Goal: Contribute content

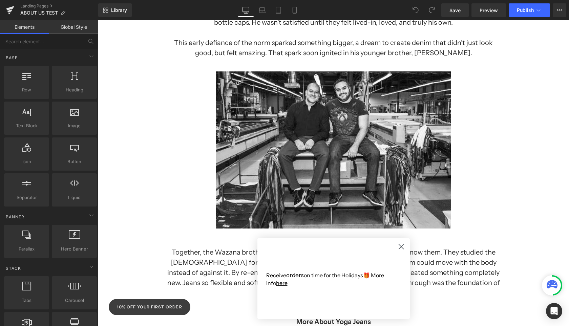
scroll to position [209, 0]
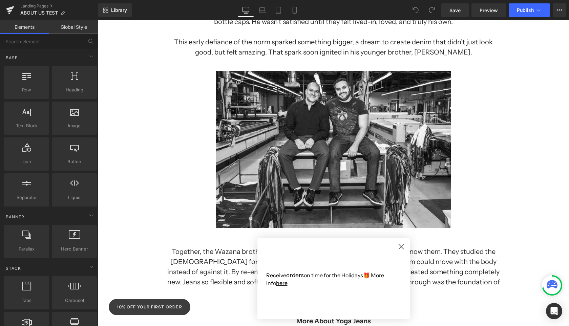
click at [401, 247] on icon "Close dialog" at bounding box center [401, 247] width 5 height 5
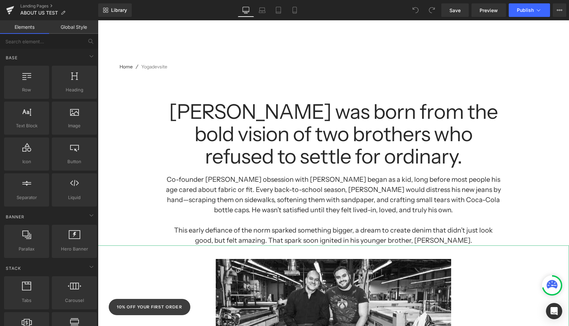
scroll to position [0, 0]
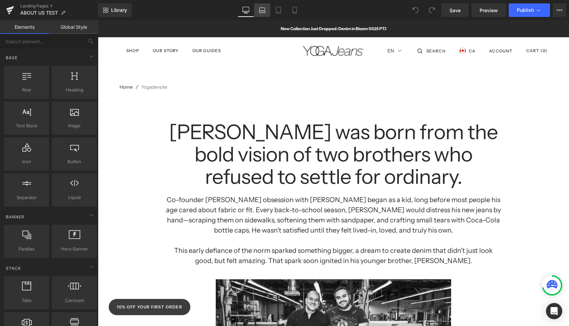
click at [266, 8] on link "Laptop" at bounding box center [262, 10] width 16 height 14
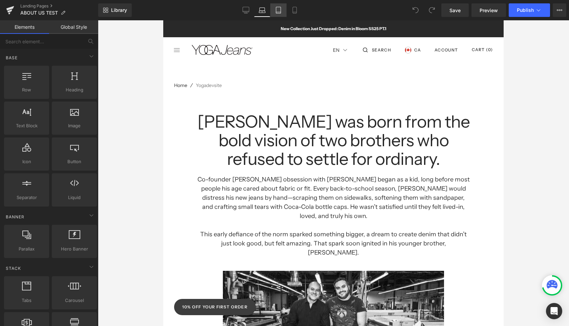
click at [276, 8] on icon at bounding box center [278, 10] width 7 height 7
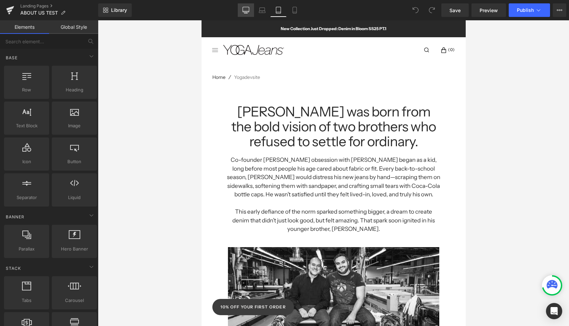
click at [250, 9] on link "Desktop" at bounding box center [246, 10] width 16 height 14
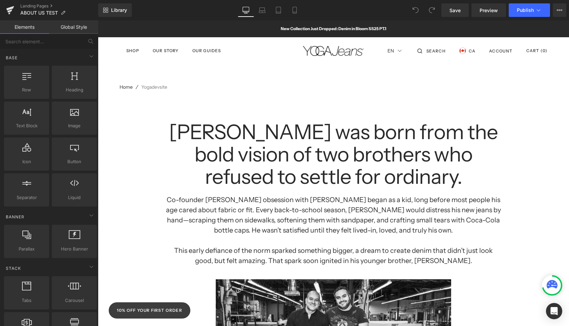
scroll to position [73, 0]
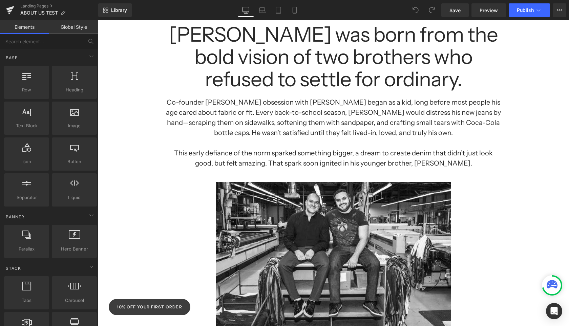
scroll to position [0, 0]
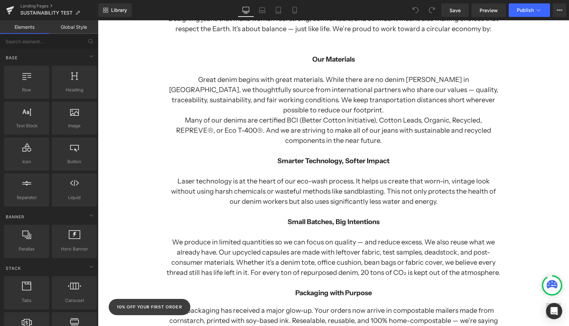
scroll to position [1240, 0]
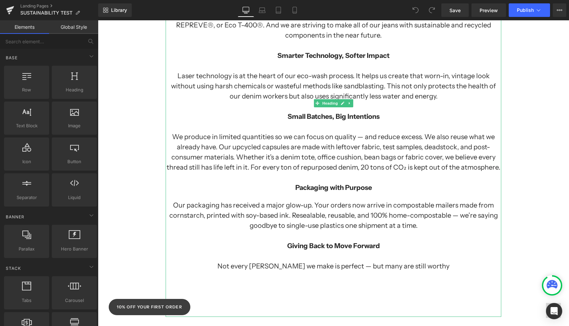
click at [363, 112] on strong "Small Batches, Big Intentions" at bounding box center [334, 116] width 92 height 8
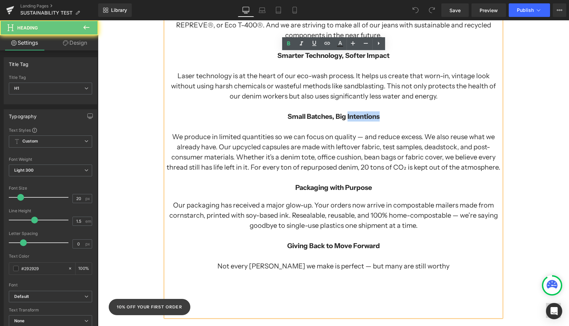
click at [363, 112] on strong "Small Batches, Big Intentions" at bounding box center [334, 116] width 92 height 8
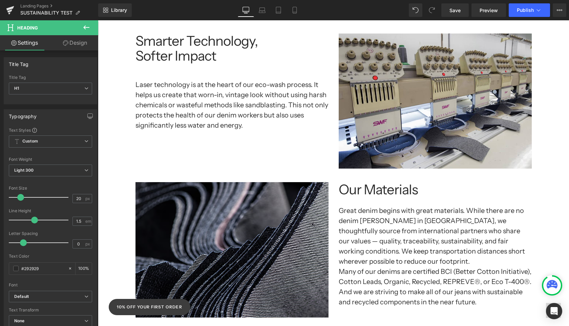
scroll to position [718, 0]
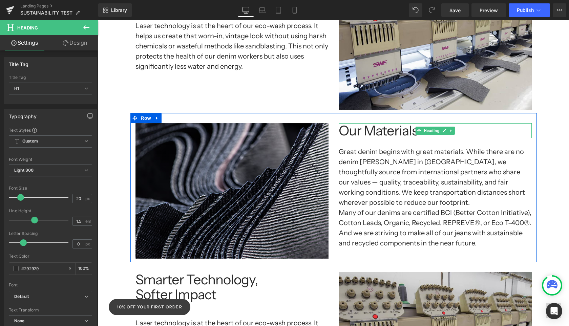
click at [391, 126] on h1 "Our Materials" at bounding box center [435, 130] width 193 height 15
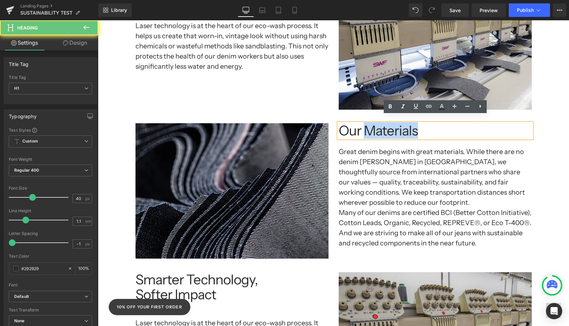
click at [391, 126] on h1 "Our Materials" at bounding box center [435, 130] width 193 height 15
paste div
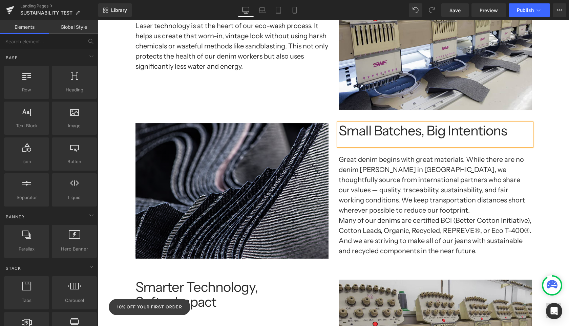
click at [560, 171] on div "Separator Sustainability at Yoga Jeans: Growing Together, Doing Better Heading …" at bounding box center [333, 239] width 471 height 1728
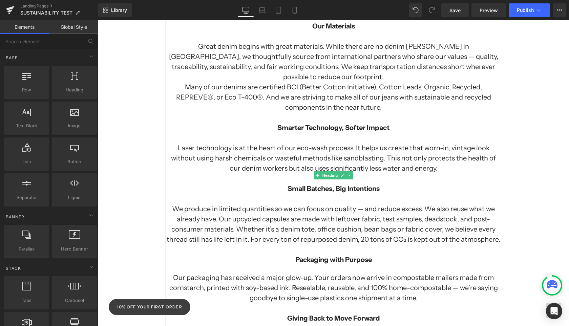
scroll to position [1180, 0]
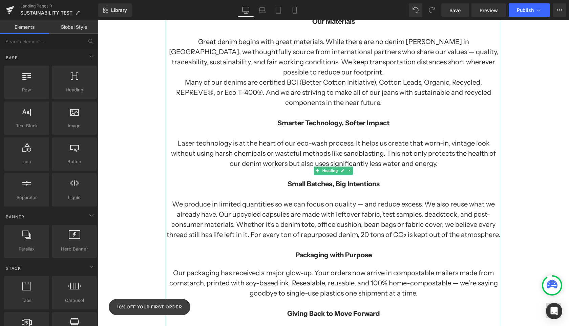
click at [354, 251] on strong "Packaging with Purpose" at bounding box center [333, 255] width 77 height 8
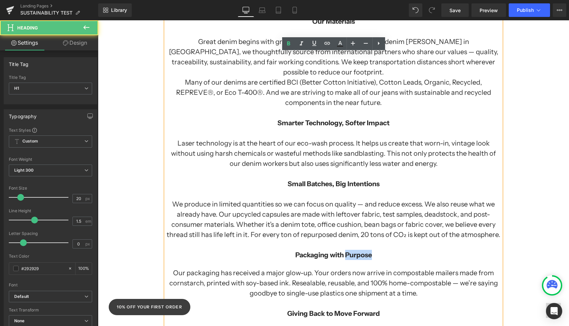
click at [354, 251] on strong "Packaging with Purpose" at bounding box center [333, 255] width 77 height 8
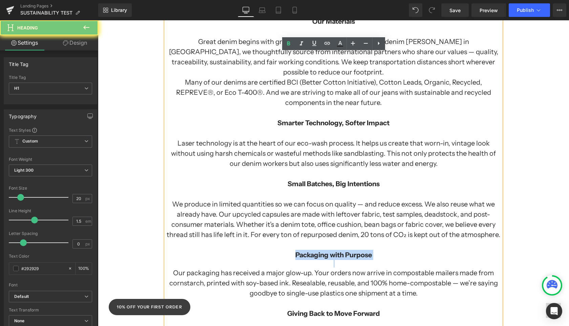
click at [354, 251] on strong "Packaging with Purpose" at bounding box center [333, 255] width 77 height 8
copy strong "Packaging with Purpose"
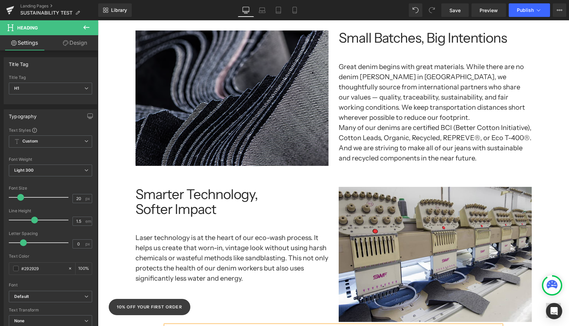
scroll to position [812, 0]
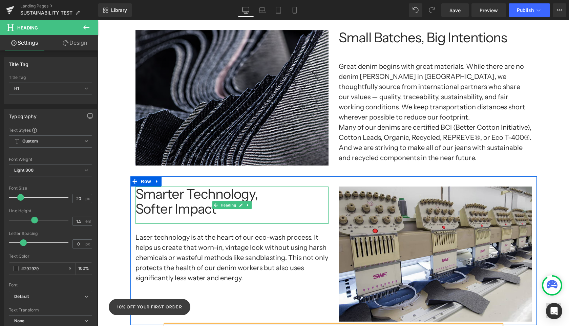
click at [200, 202] on h1 "Softer Impact" at bounding box center [232, 209] width 193 height 15
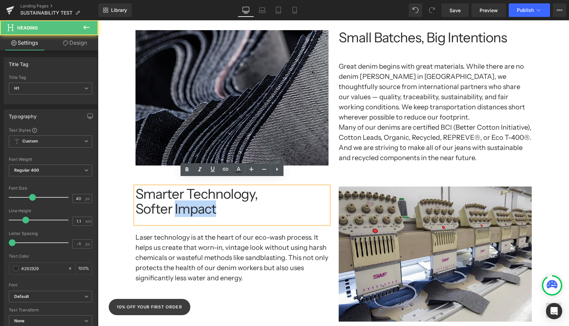
click at [200, 202] on h1 "Softer Impact" at bounding box center [232, 209] width 193 height 15
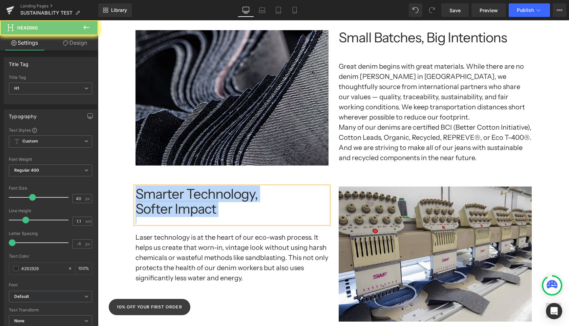
paste div
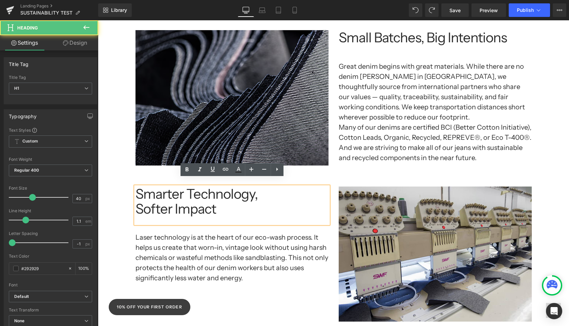
click at [204, 204] on h1 "Softer Impact" at bounding box center [232, 209] width 193 height 15
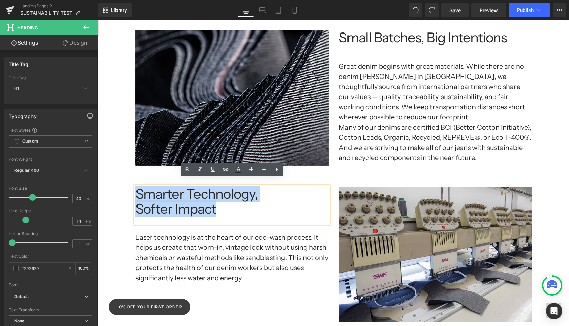
drag, startPoint x: 179, startPoint y: 197, endPoint x: 139, endPoint y: 187, distance: 41.8
click at [139, 187] on div "Smarter Technology, Softer Impact" at bounding box center [232, 205] width 193 height 37
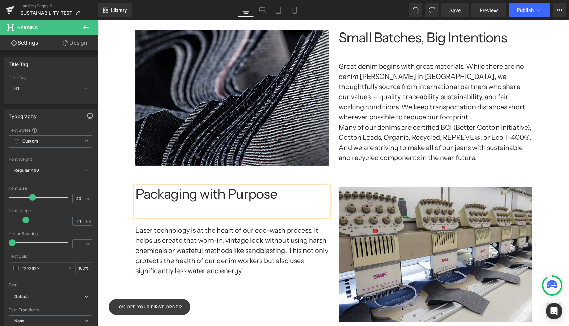
click at [322, 164] on div "Image Small Batches, Big Intentions Heading Great denim begins with great mater…" at bounding box center [333, 98] width 407 height 156
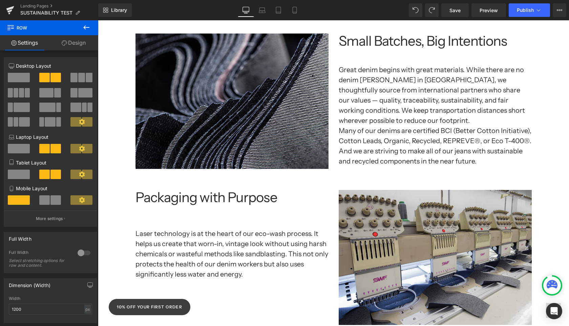
scroll to position [824, 0]
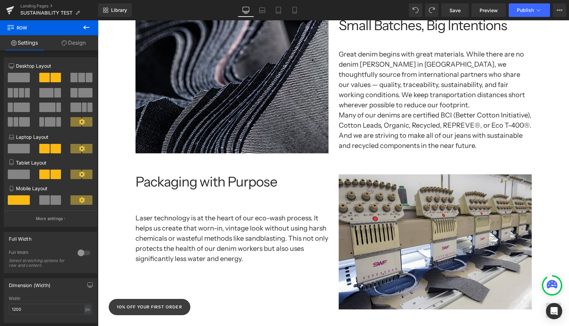
click at [272, 197] on div at bounding box center [232, 200] width 193 height 7
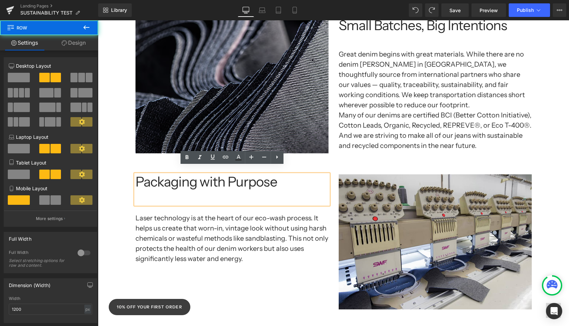
click at [351, 164] on div "Packaging with Purpose Heading Laser technology is at the heart of our eco-wash…" at bounding box center [333, 238] width 407 height 149
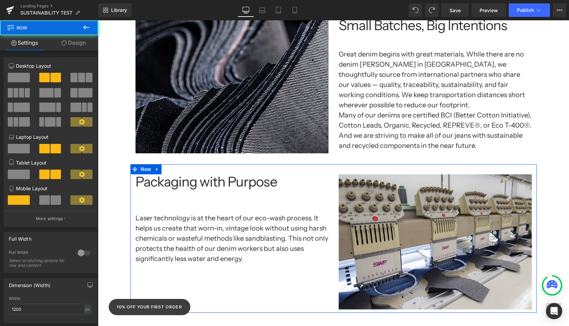
click at [332, 203] on div "Packaging with Purpose Heading Laser technology is at the heart of our eco-wash…" at bounding box center [231, 223] width 203 height 97
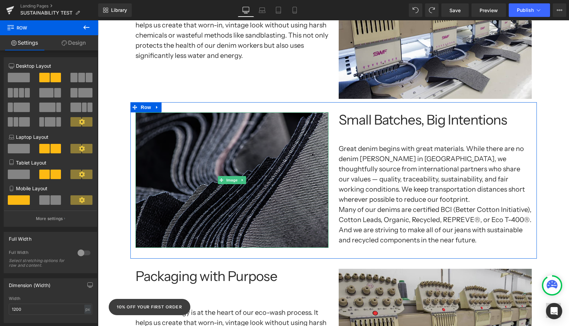
scroll to position [729, 0]
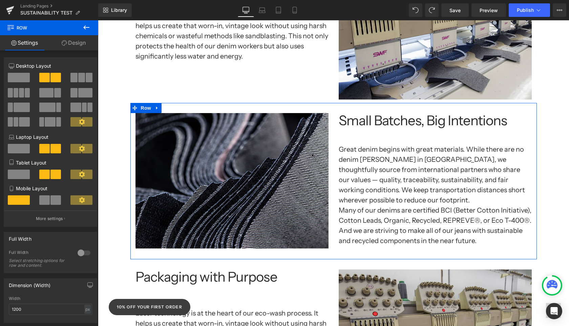
click at [332, 103] on div "Image Small Batches, Big Intentions Heading Great denim begins with great mater…" at bounding box center [333, 181] width 407 height 156
click at [157, 106] on icon at bounding box center [157, 108] width 5 height 5
click at [165, 106] on icon at bounding box center [166, 108] width 5 height 5
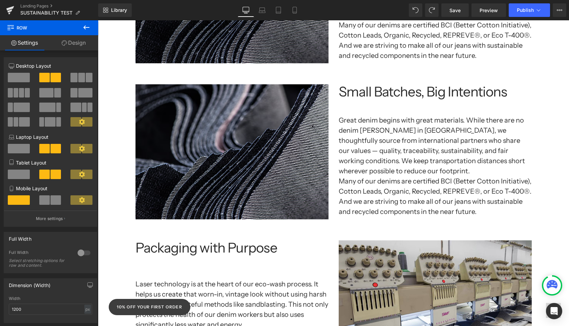
scroll to position [933, 0]
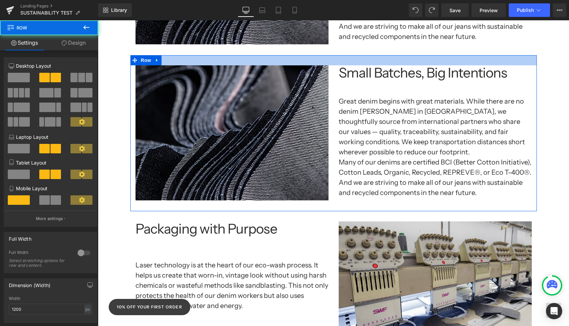
click at [333, 55] on div at bounding box center [333, 60] width 407 height 10
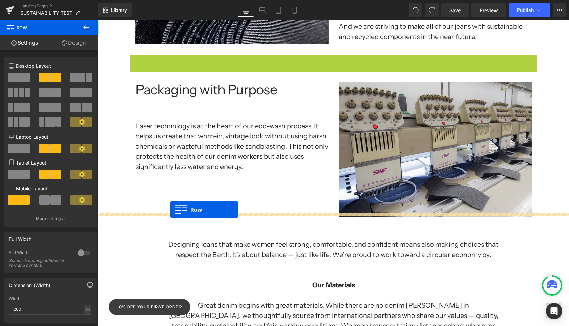
drag, startPoint x: 135, startPoint y: 53, endPoint x: 170, endPoint y: 210, distance: 160.8
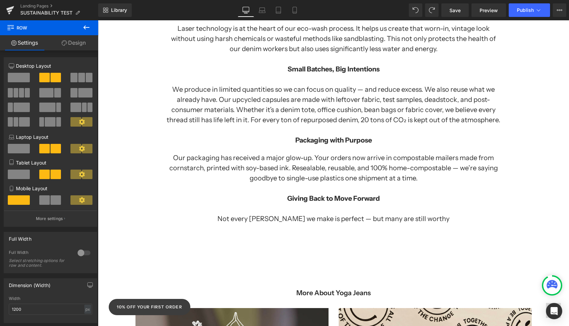
scroll to position [1460, 0]
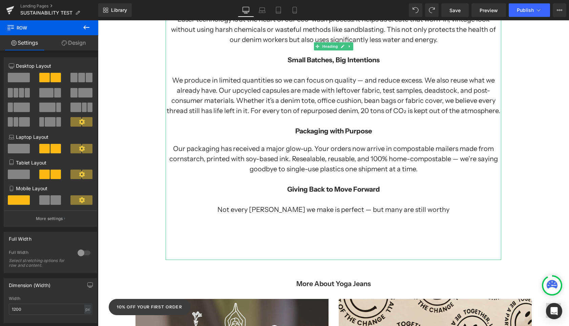
click at [366, 185] on strong "Giving Back to Move Forward" at bounding box center [333, 189] width 93 height 8
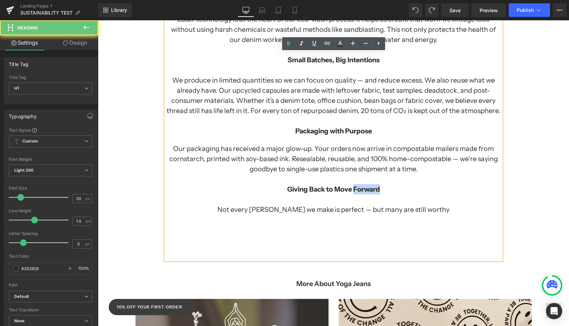
click at [366, 185] on strong "Giving Back to Move Forward" at bounding box center [333, 189] width 93 height 8
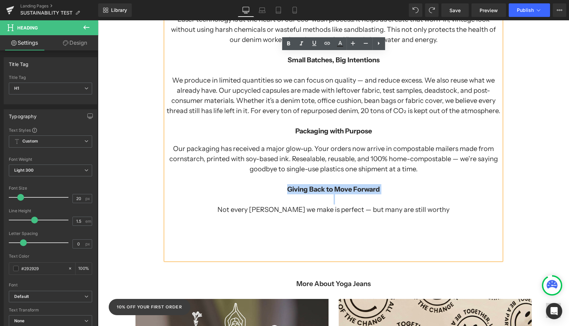
copy strong "Giving Back to Move Forward"
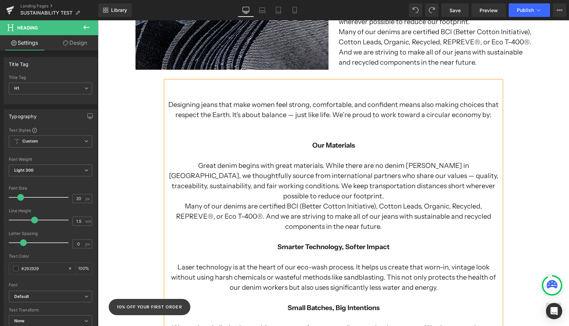
scroll to position [976, 0]
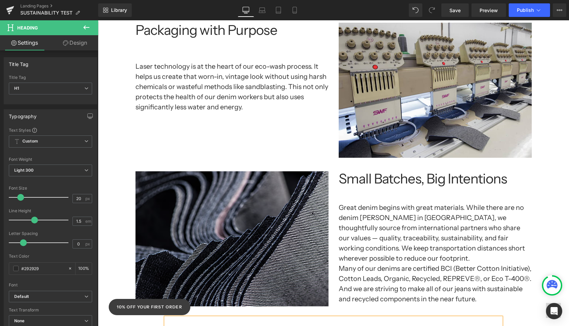
click at [393, 171] on h1 "Small Batches, Big Intentions" at bounding box center [435, 178] width 193 height 15
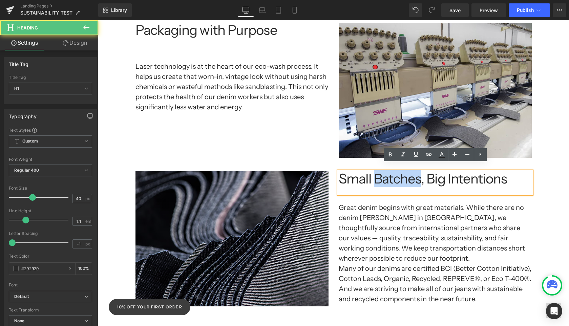
click at [393, 171] on h1 "Small Batches, Big Intentions" at bounding box center [435, 178] width 193 height 15
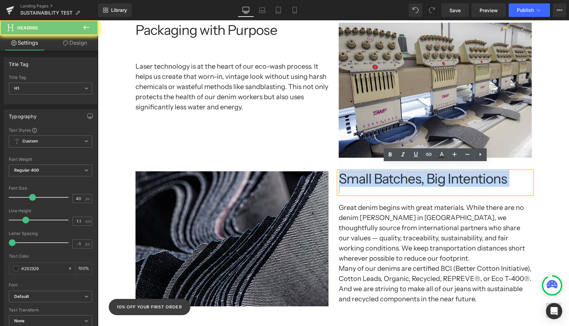
click at [393, 171] on h1 "Small Batches, Big Intentions" at bounding box center [435, 178] width 193 height 15
paste div
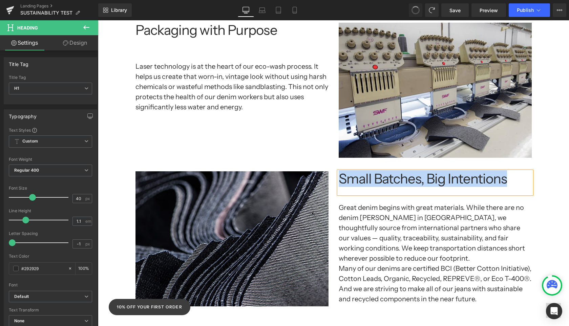
click at [352, 172] on h1 "Small Batches, Big Intentions" at bounding box center [435, 178] width 193 height 15
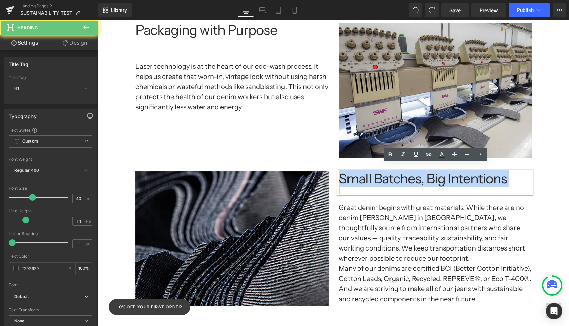
drag, startPoint x: 342, startPoint y: 172, endPoint x: 555, endPoint y: 179, distance: 212.9
click at [560, 179] on div "Separator Sustainability at Yoga Jeans: Growing Together, Doing Better Heading …" at bounding box center [333, 60] width 471 height 1885
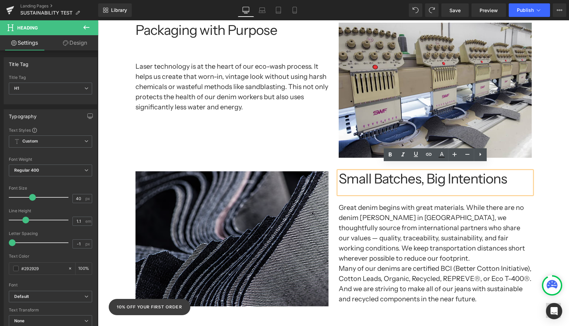
click at [487, 176] on h1 "Small Batches, Big Intentions" at bounding box center [435, 178] width 193 height 15
click at [505, 176] on h1 "Small Batches, Big Intentions" at bounding box center [435, 178] width 193 height 15
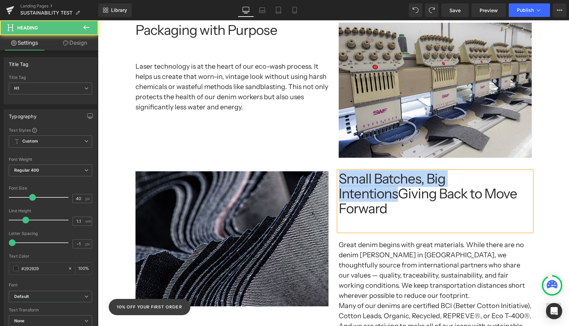
drag, startPoint x: 396, startPoint y: 188, endPoint x: 316, endPoint y: 159, distance: 84.4
click at [315, 161] on div "Image Small Batches, Big IntentionsGiving Back to Move Forward Heading Great de…" at bounding box center [333, 258] width 407 height 194
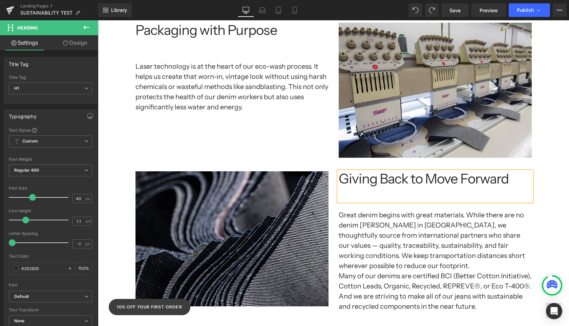
click at [557, 170] on div "Separator Sustainability at Yoga Jeans: Growing Together, Doing Better Heading …" at bounding box center [333, 64] width 471 height 1892
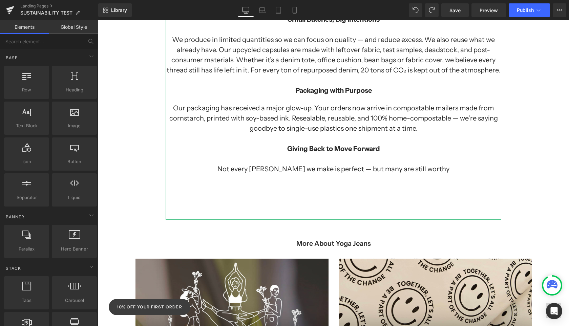
scroll to position [1508, 0]
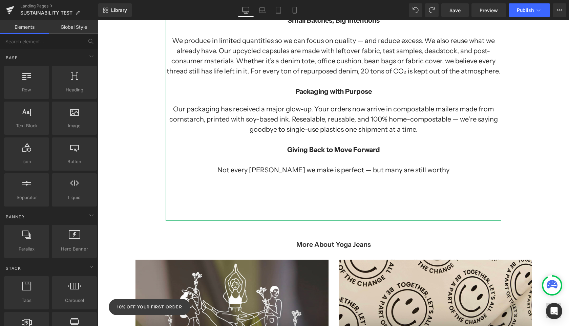
click at [382, 104] on h1 "Our packaging has received a major glow-up. Your orders now arrive in compostab…" at bounding box center [334, 119] width 336 height 30
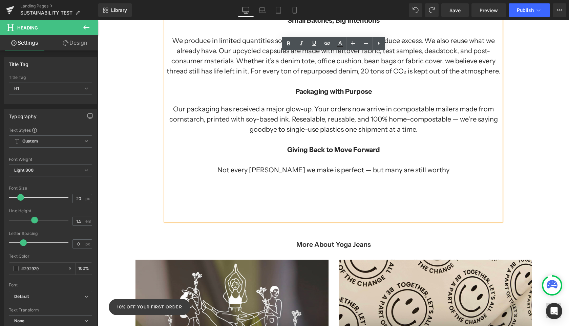
drag, startPoint x: 422, startPoint y: 113, endPoint x: 160, endPoint y: 95, distance: 262.3
copy h1 "Our packaging has received a major glow-up. Your orders now arrive in compostab…"
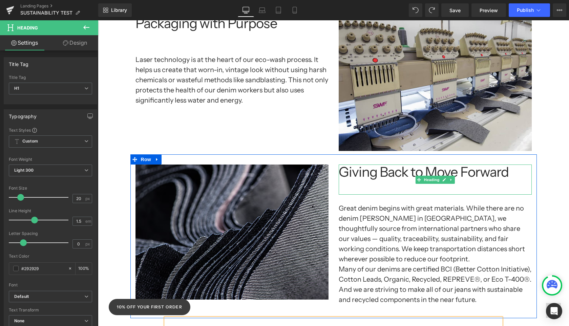
scroll to position [963, 0]
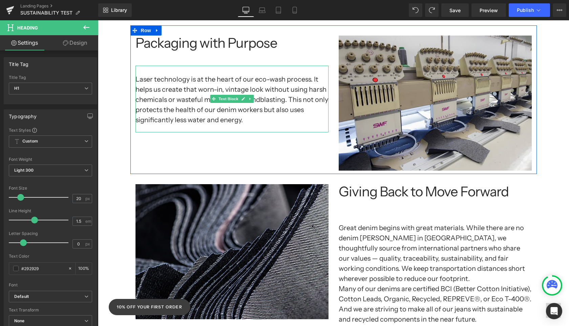
click at [242, 74] on h1 "Laser technology is at the heart of our eco-wash process. It helps us create th…" at bounding box center [232, 99] width 193 height 51
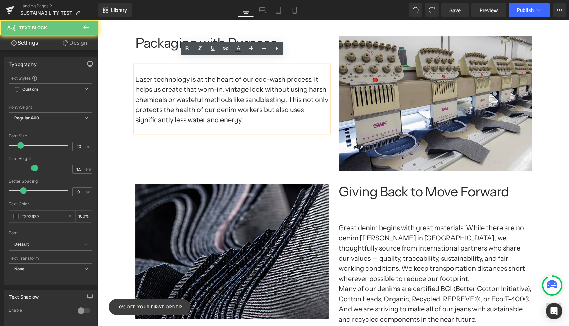
click at [242, 109] on h1 "Laser technology is at the heart of our eco-wash process. It helps us create th…" at bounding box center [232, 99] width 193 height 51
click at [241, 109] on h1 "Laser technology is at the heart of our eco-wash process. It helps us create th…" at bounding box center [232, 99] width 193 height 51
click at [253, 115] on h1 "Laser technology is at the heart of our eco-wash process. It helps us create th…" at bounding box center [232, 99] width 193 height 51
drag, startPoint x: 253, startPoint y: 115, endPoint x: 263, endPoint y: 116, distance: 10.2
click at [263, 116] on h1 "Laser technology is at the heart of our eco-wash process. It helps us create th…" at bounding box center [232, 99] width 193 height 51
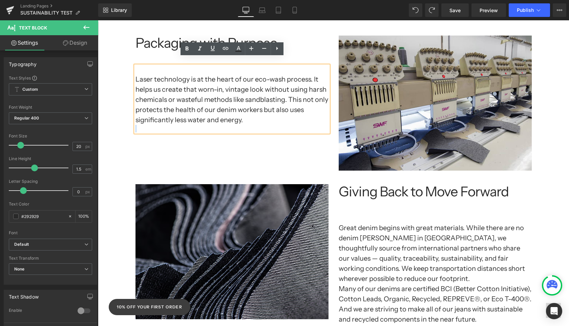
click at [263, 116] on h1 "Laser technology is at the heart of our eco-wash process. It helps us create th…" at bounding box center [232, 99] width 193 height 51
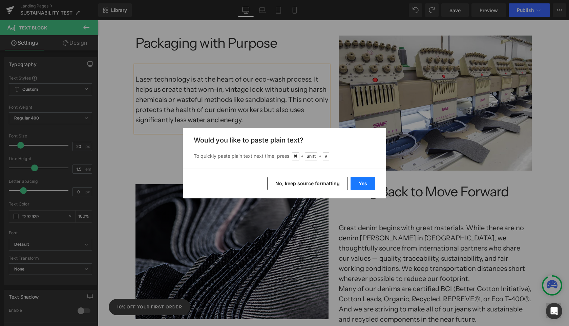
click at [361, 182] on button "Yes" at bounding box center [363, 184] width 25 height 14
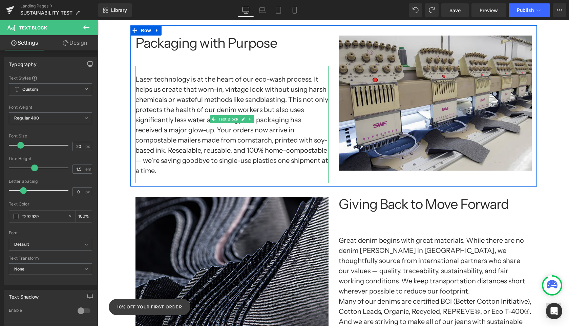
click at [252, 140] on h1 "Laser technology is at the heart of our eco-wash process. It helps us create th…" at bounding box center [232, 125] width 193 height 102
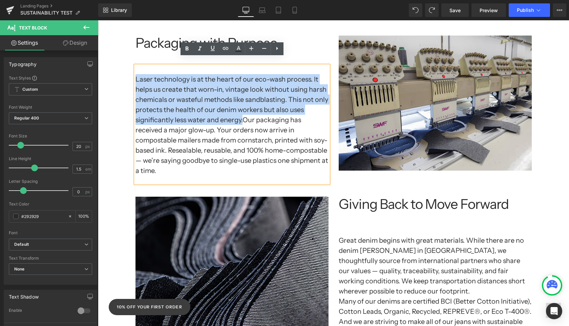
drag, startPoint x: 241, startPoint y: 112, endPoint x: 137, endPoint y: 71, distance: 112.1
click at [137, 74] on h1 "Laser technology is at the heart of our eco-wash process. It helps us create th…" at bounding box center [232, 125] width 193 height 102
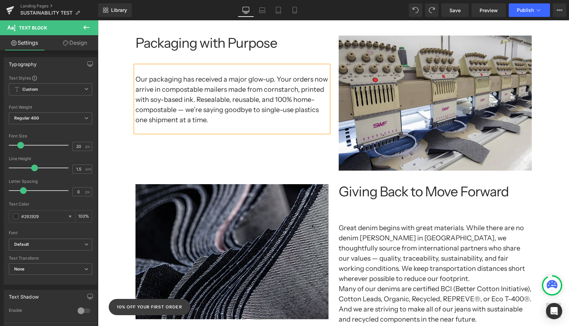
click at [169, 152] on div "Packaging with Purpose Heading Our packaging has received a major glow-up. Your…" at bounding box center [333, 99] width 407 height 149
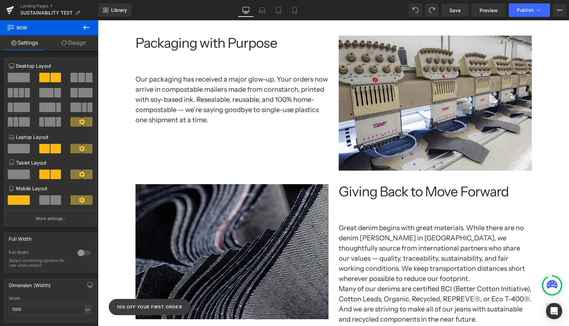
scroll to position [881, 0]
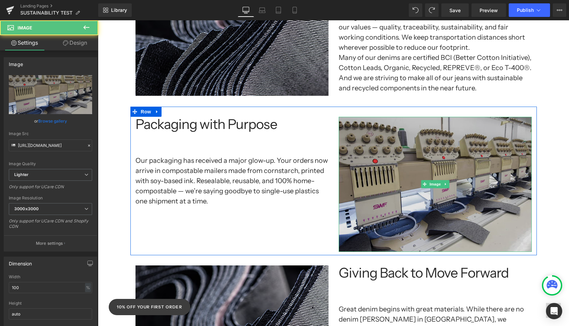
click at [384, 168] on img at bounding box center [435, 184] width 193 height 135
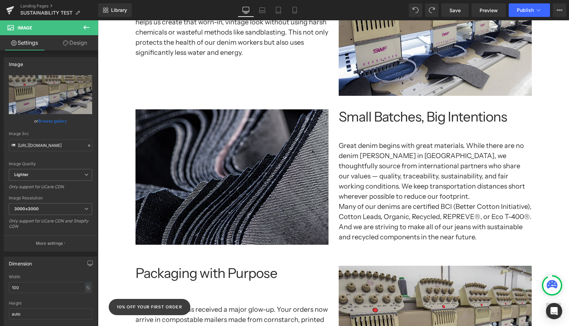
scroll to position [745, 0]
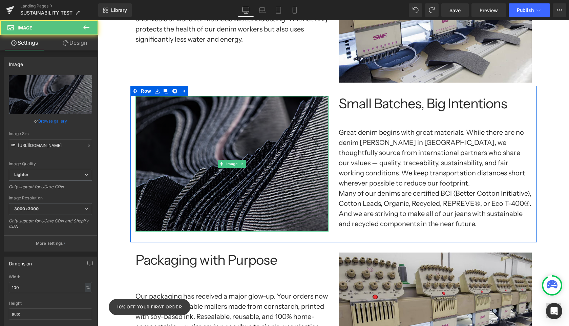
click at [282, 127] on img at bounding box center [232, 163] width 193 height 135
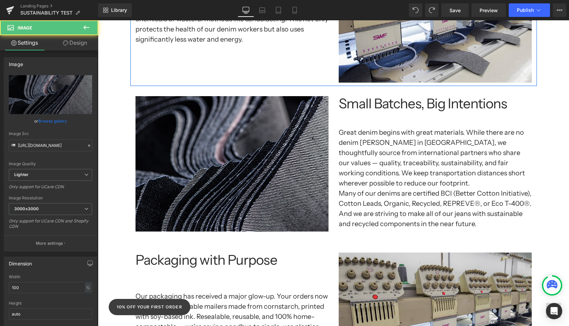
click at [250, 63] on div "Smarter Technology, Softer Impact Heading Laser technology is at the heart of o…" at bounding box center [333, 11] width 407 height 149
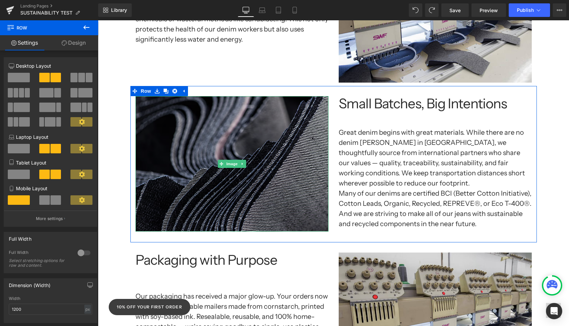
click at [249, 116] on img at bounding box center [232, 163] width 193 height 135
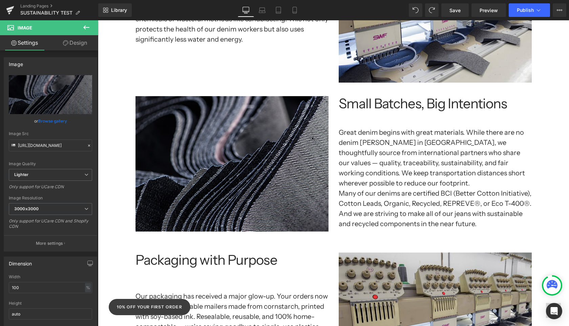
click at [243, 68] on div "Smarter Technology, Softer Impact Heading Laser technology is at the heart of o…" at bounding box center [333, 11] width 407 height 149
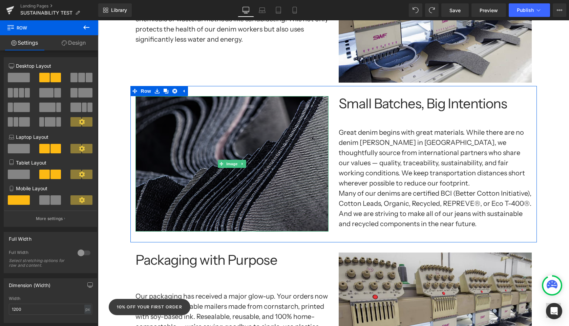
click at [243, 126] on img at bounding box center [232, 163] width 193 height 135
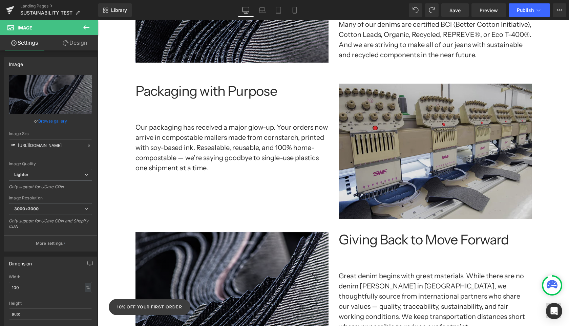
click at [390, 181] on img at bounding box center [435, 151] width 193 height 135
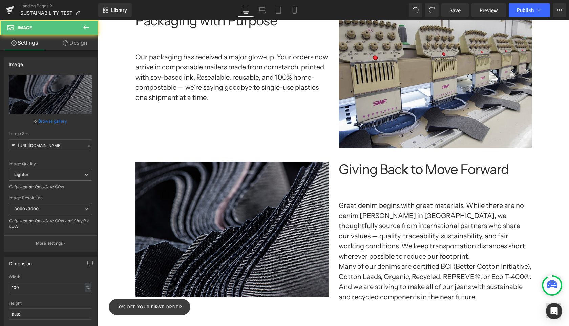
click at [305, 219] on img at bounding box center [232, 229] width 193 height 135
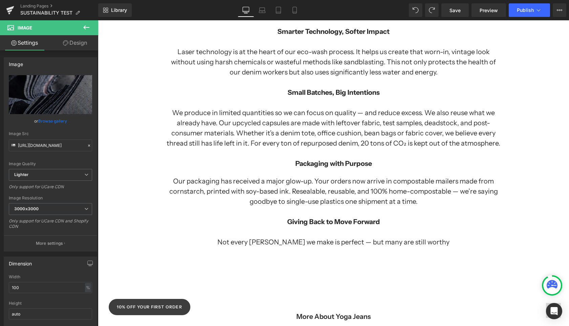
scroll to position [1435, 0]
click at [341, 108] on h1 "We produce in limited quantities so we can focus on quality — and reduce excess…" at bounding box center [334, 128] width 336 height 41
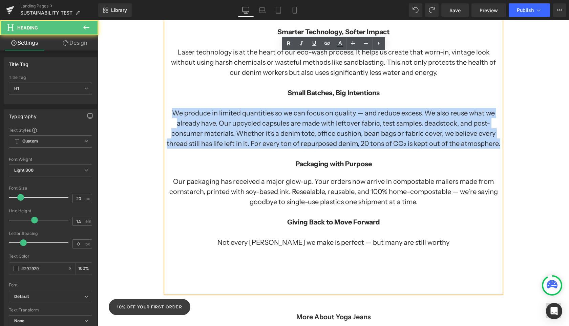
drag, startPoint x: 497, startPoint y: 126, endPoint x: 155, endPoint y: 95, distance: 344.0
copy h1 "We produce in limited quantities so we can focus on quality — and reduce excess…"
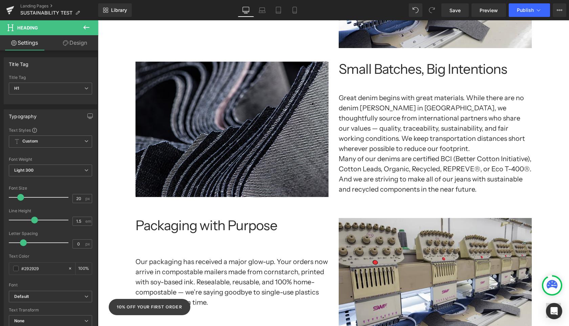
scroll to position [778, 0]
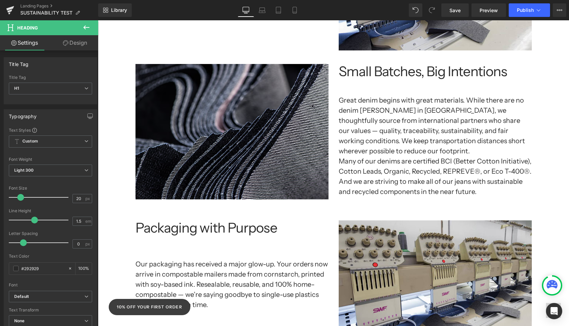
click at [382, 156] on h1 "Many of our denims are certified BCI (Better Cotton Initiative), Cotton Leads, …" at bounding box center [435, 176] width 193 height 41
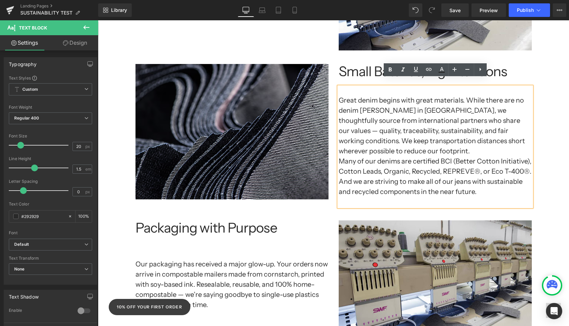
click at [481, 184] on h1 "Many of our denims are certified BCI (Better Cotton Initiative), Cotton Leads, …" at bounding box center [435, 176] width 193 height 41
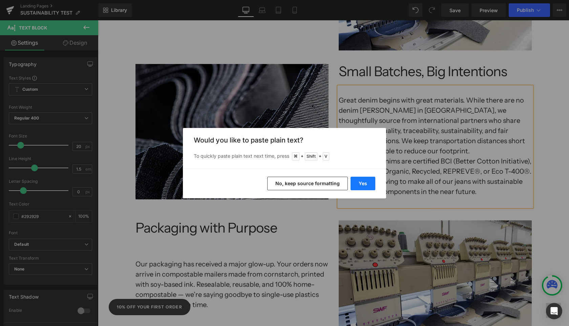
click at [364, 182] on button "Yes" at bounding box center [363, 184] width 25 height 14
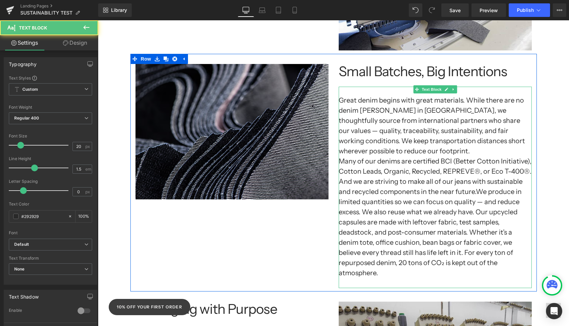
click at [472, 184] on h1 "Many of our denims are certified BCI (Better Cotton Initiative), Cotton Leads, …" at bounding box center [435, 217] width 193 height 122
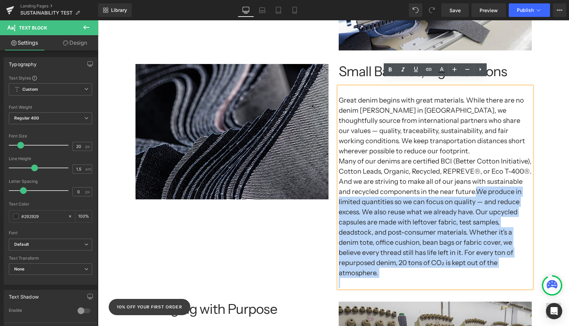
drag, startPoint x: 473, startPoint y: 184, endPoint x: 338, endPoint y: 86, distance: 166.7
click at [339, 87] on div "Great denim begins with great materials. While there are no denim [PERSON_NAME]…" at bounding box center [435, 188] width 193 height 202
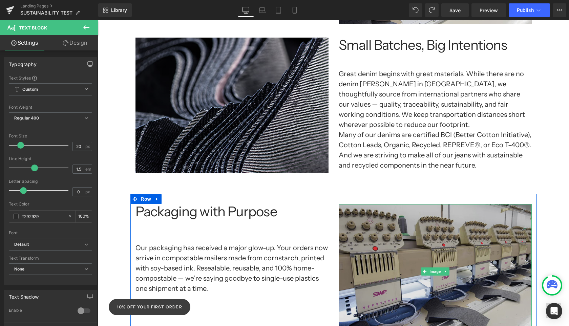
scroll to position [801, 0]
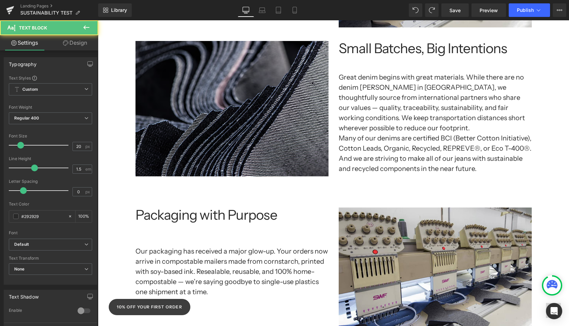
click at [244, 257] on h1 "Our packaging has received a major glow-up. Your orders now arrive in compostab…" at bounding box center [232, 271] width 193 height 51
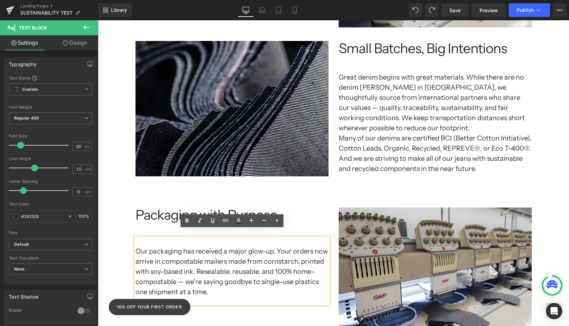
click at [429, 166] on h1 "Many of our denims are certified BCI (Better Cotton Initiative), Cotton Leads, …" at bounding box center [435, 153] width 193 height 41
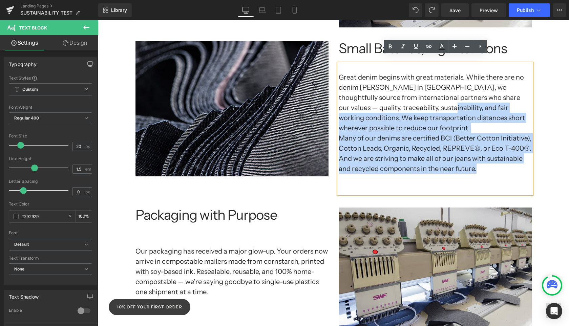
drag, startPoint x: 480, startPoint y: 163, endPoint x: 411, endPoint y: 110, distance: 86.5
click at [410, 107] on div "Great denim begins with great materials. While there are no denim [PERSON_NAME]…" at bounding box center [435, 129] width 193 height 130
click at [433, 133] on h1 "Many of our denims are certified BCI (Better Cotton Initiative), Cotton Leads, …" at bounding box center [435, 153] width 193 height 41
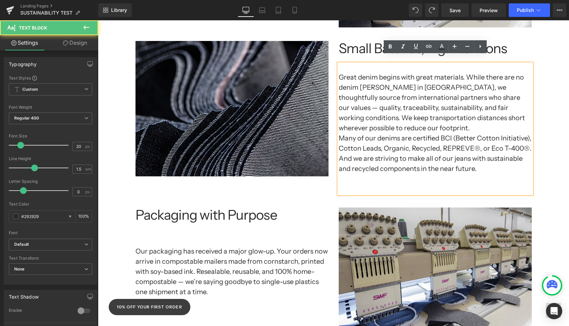
click at [482, 163] on h1 "Many of our denims are certified BCI (Better Cotton Initiative), Cotton Leads, …" at bounding box center [435, 153] width 193 height 41
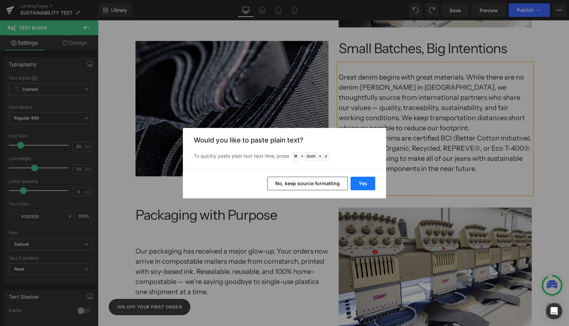
click at [358, 182] on button "Yes" at bounding box center [363, 184] width 25 height 14
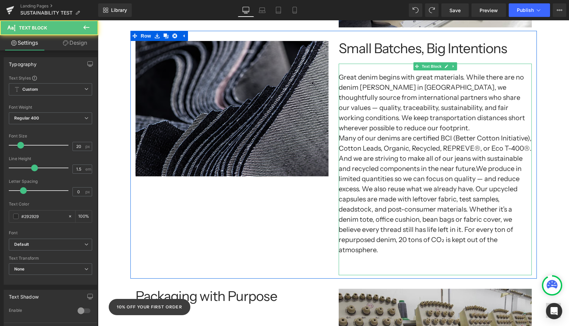
click at [476, 160] on h1 "Many of our denims are certified BCI (Better Cotton Initiative), Cotton Leads, …" at bounding box center [435, 194] width 193 height 122
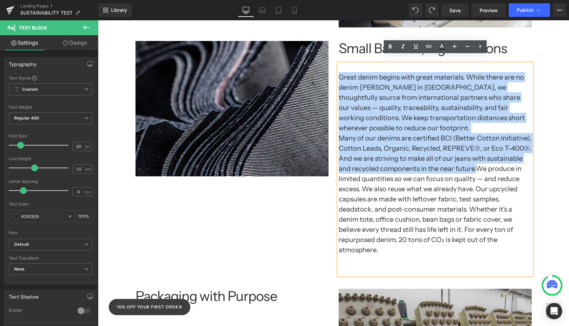
drag, startPoint x: 473, startPoint y: 163, endPoint x: 339, endPoint y: 64, distance: 166.9
click at [339, 64] on div "Great denim begins with great materials. While there are no denim [PERSON_NAME]…" at bounding box center [435, 170] width 193 height 212
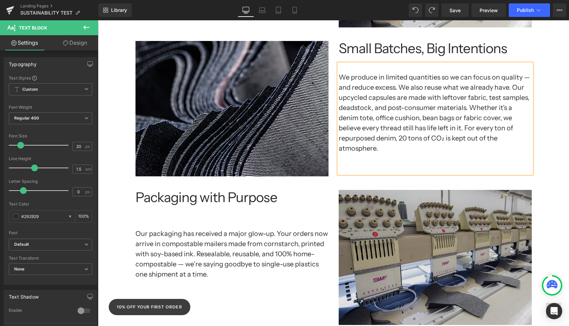
click at [430, 190] on img at bounding box center [435, 257] width 193 height 135
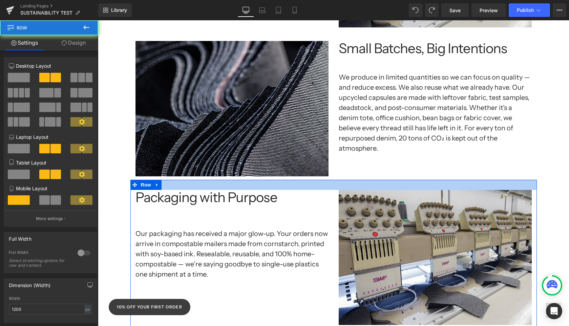
click at [432, 166] on div "Image Small Batches, Big Intentions Heading We produce in limited quantities so…" at bounding box center [333, 105] width 407 height 149
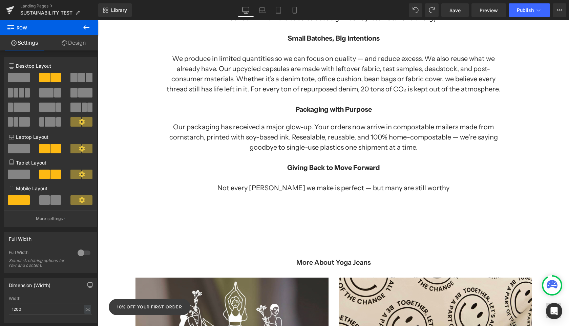
scroll to position [1531, 0]
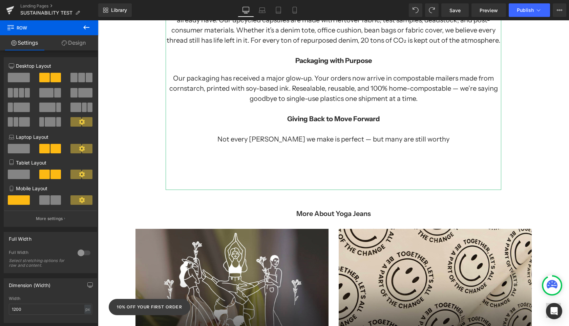
click at [351, 134] on h1 "Not every [PERSON_NAME] we make is perfect — but many are still worthy" at bounding box center [334, 139] width 336 height 10
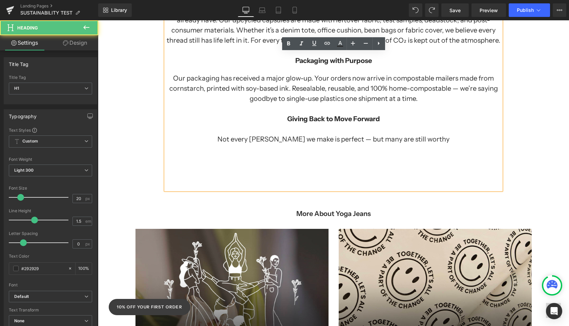
click at [351, 134] on h1 "Not every [PERSON_NAME] we make is perfect — but many are still worthy" at bounding box center [334, 139] width 336 height 10
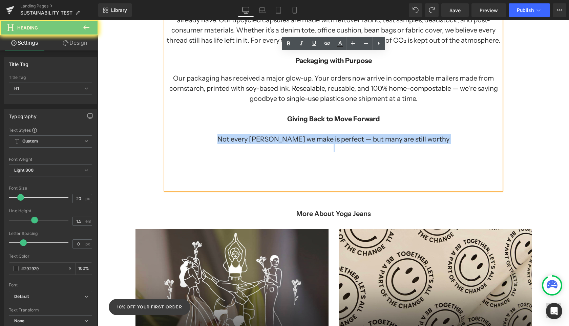
click at [351, 134] on h1 "Not every [PERSON_NAME] we make is perfect — but many are still worthy" at bounding box center [334, 139] width 336 height 10
copy h1 "Not every [PERSON_NAME] we make is perfect — but many are still worthy"
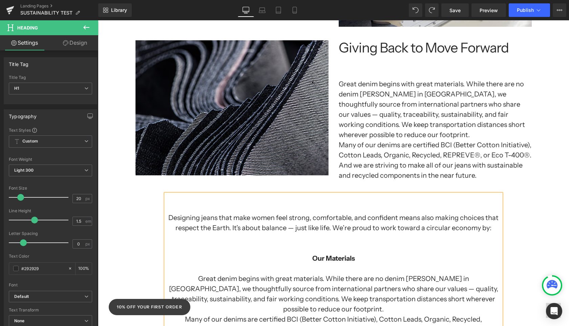
scroll to position [1084, 0]
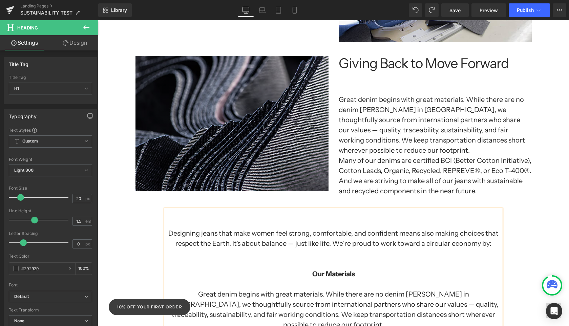
click at [399, 118] on h1 "Great denim begins with great materials. While there are no denim [PERSON_NAME]…" at bounding box center [435, 125] width 193 height 61
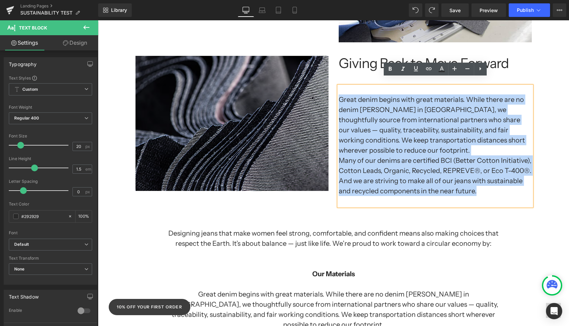
drag, startPoint x: 481, startPoint y: 186, endPoint x: 340, endPoint y: 91, distance: 170.9
click at [340, 91] on div "Great denim begins with great materials. While there are no denim [PERSON_NAME]…" at bounding box center [435, 146] width 193 height 120
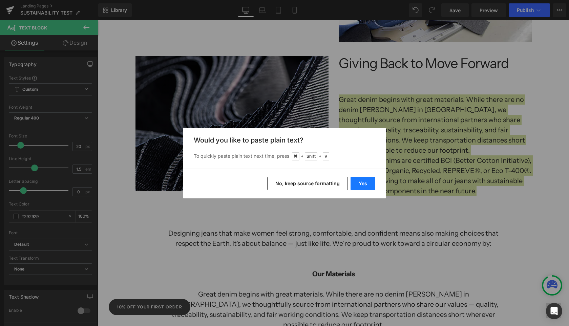
click at [361, 183] on button "Yes" at bounding box center [363, 184] width 25 height 14
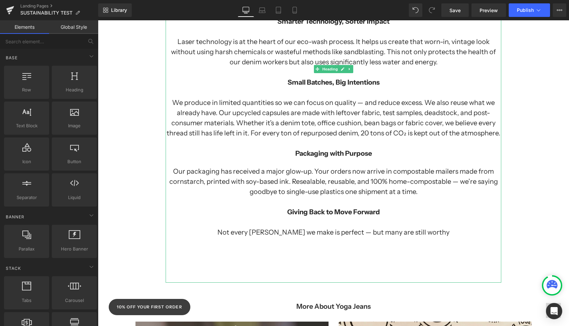
scroll to position [1422, 0]
click at [349, 106] on h1 "We produce in limited quantities so we can focus on quality — and reduce excess…" at bounding box center [334, 118] width 336 height 41
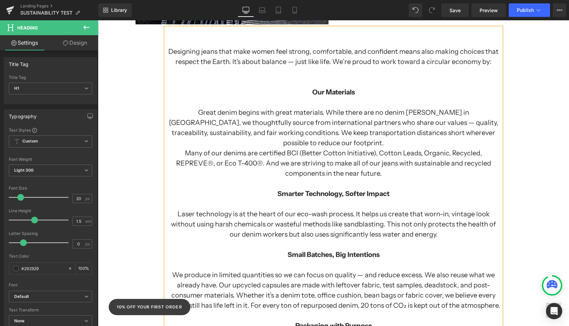
scroll to position [1221, 0]
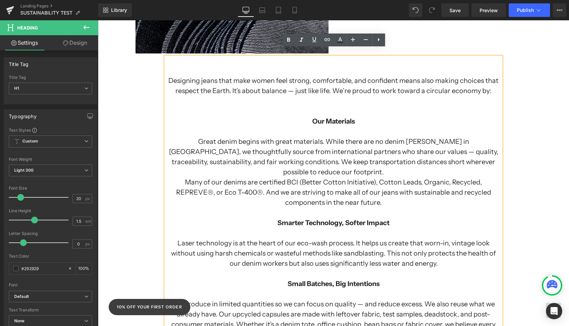
click at [344, 108] on h1 at bounding box center [334, 111] width 336 height 10
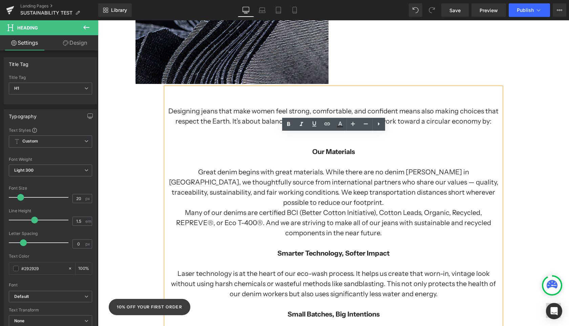
scroll to position [1137, 0]
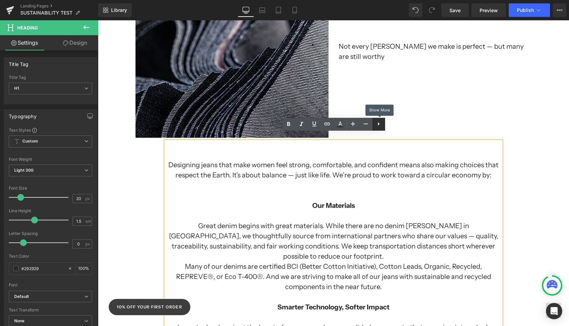
click at [382, 125] on icon at bounding box center [379, 124] width 8 height 8
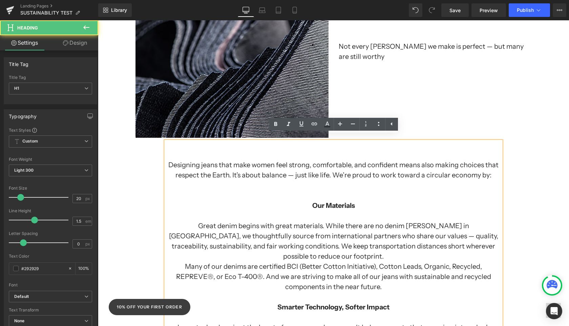
click at [328, 180] on h1 at bounding box center [334, 185] width 336 height 10
click at [392, 127] on icon at bounding box center [392, 124] width 8 height 8
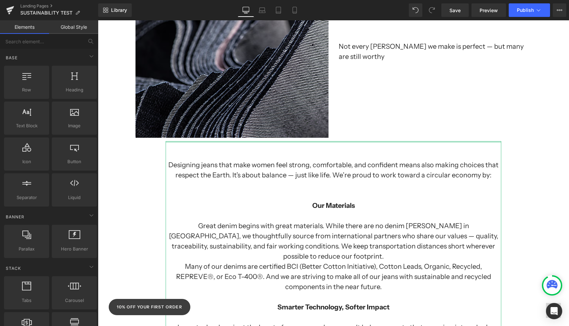
click at [226, 141] on div at bounding box center [334, 142] width 336 height 2
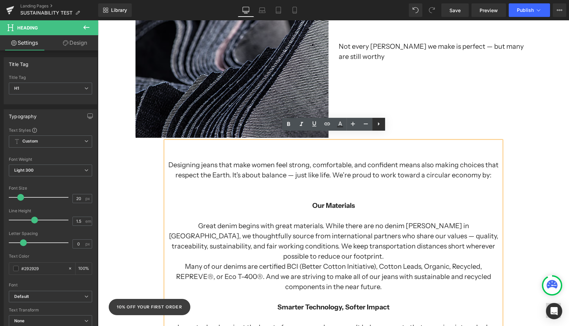
click at [377, 126] on icon at bounding box center [379, 124] width 8 height 8
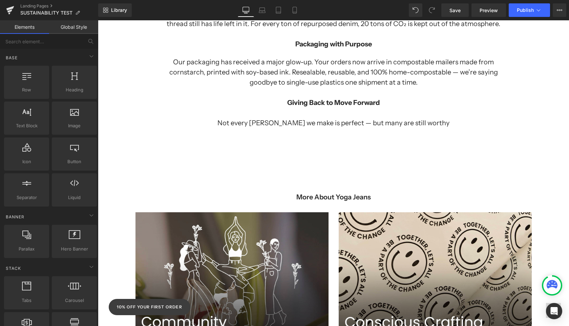
scroll to position [1419, 0]
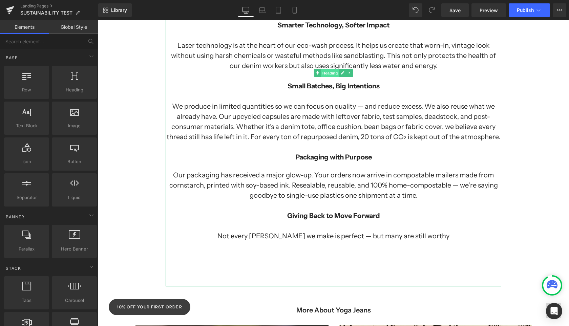
click at [331, 69] on span "Heading" at bounding box center [330, 73] width 18 height 8
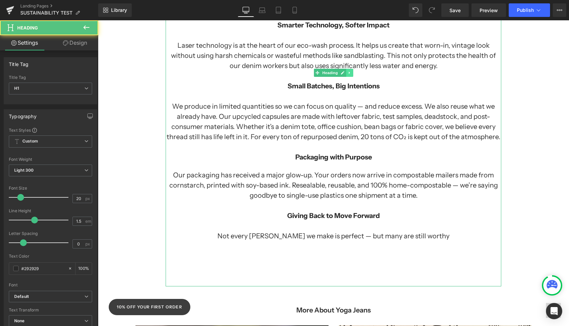
click at [352, 69] on link at bounding box center [349, 73] width 7 height 8
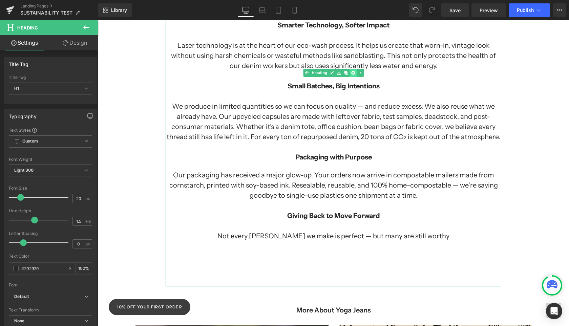
click at [354, 71] on icon at bounding box center [353, 73] width 4 height 4
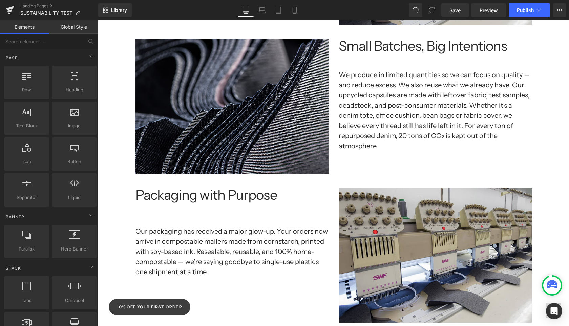
scroll to position [853, 0]
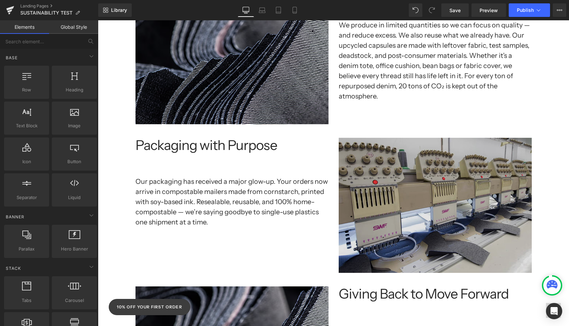
click at [456, 198] on img at bounding box center [435, 205] width 193 height 135
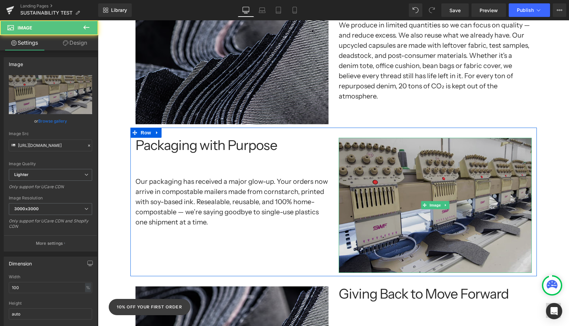
click at [397, 216] on img at bounding box center [435, 205] width 193 height 135
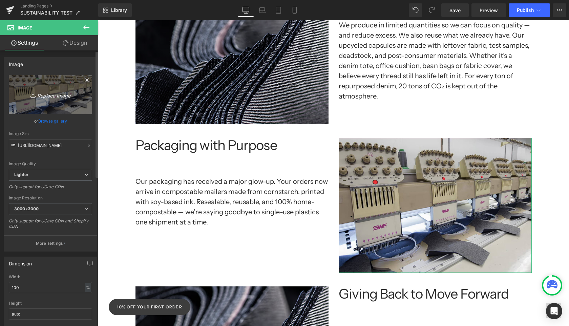
click at [40, 98] on icon "Replace Image" at bounding box center [50, 94] width 54 height 8
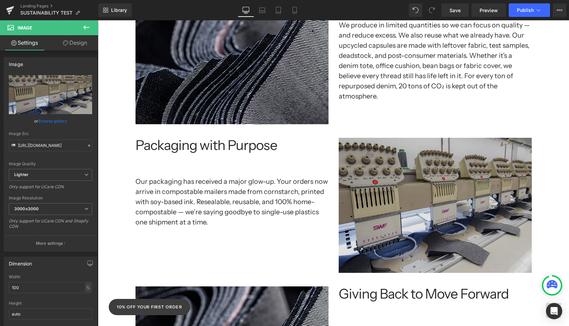
type input "C:\fakepath\PACKAGING.jpg"
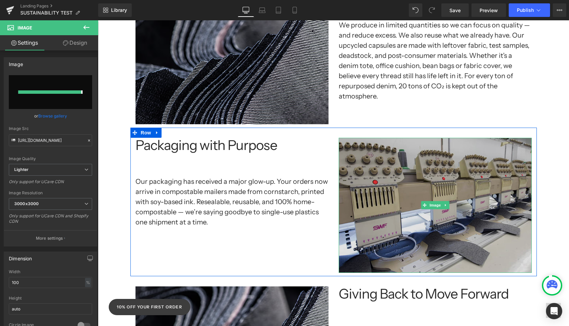
type input "[URL][DOMAIN_NAME]"
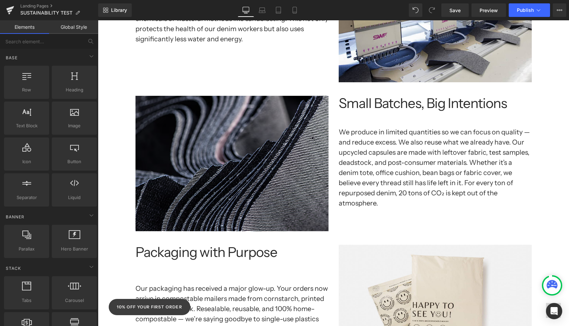
scroll to position [756, 0]
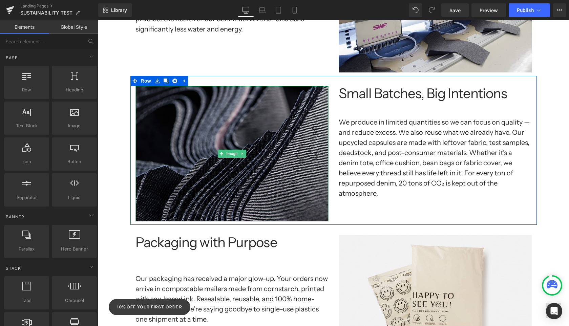
click at [274, 165] on img at bounding box center [232, 153] width 193 height 135
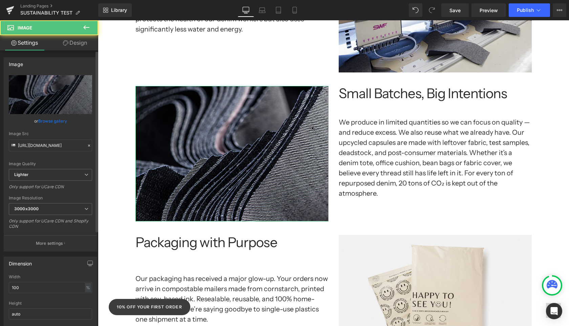
click at [47, 114] on div "Image Quality Lighter Lightest Lighter Lighter Lightest Only support for UCare …" at bounding box center [50, 122] width 83 height 94
click at [48, 120] on link "Browse gallery" at bounding box center [52, 121] width 29 height 12
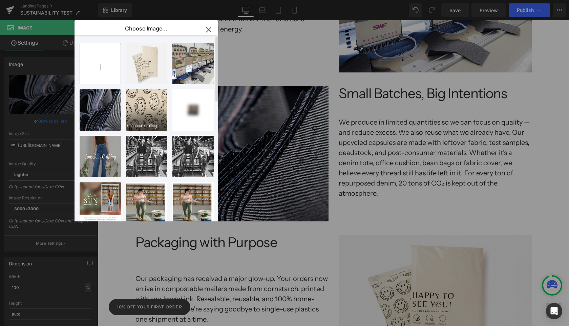
click at [104, 54] on input "file" at bounding box center [100, 63] width 41 height 41
type input "C:\fakepath\SMALL BATCHES.jpg"
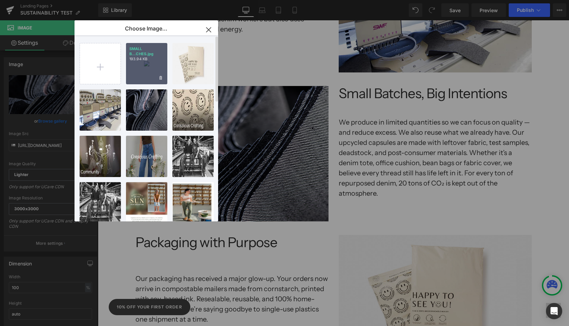
click at [155, 62] on div "SMALL B...CHES.jpg 193.94 KB" at bounding box center [146, 63] width 41 height 41
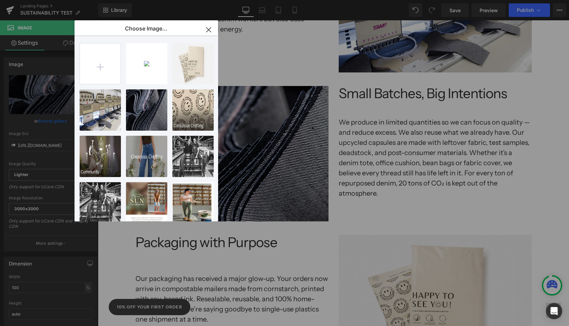
type input "[URL][DOMAIN_NAME]"
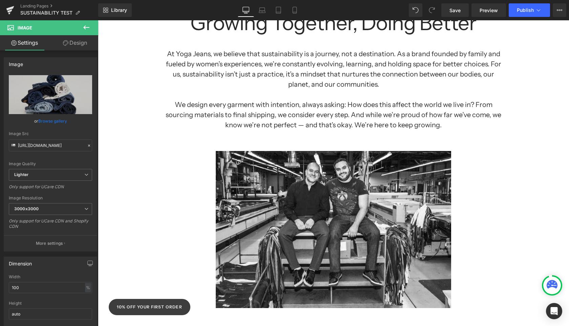
scroll to position [0, 0]
